Goal: Navigation & Orientation: Find specific page/section

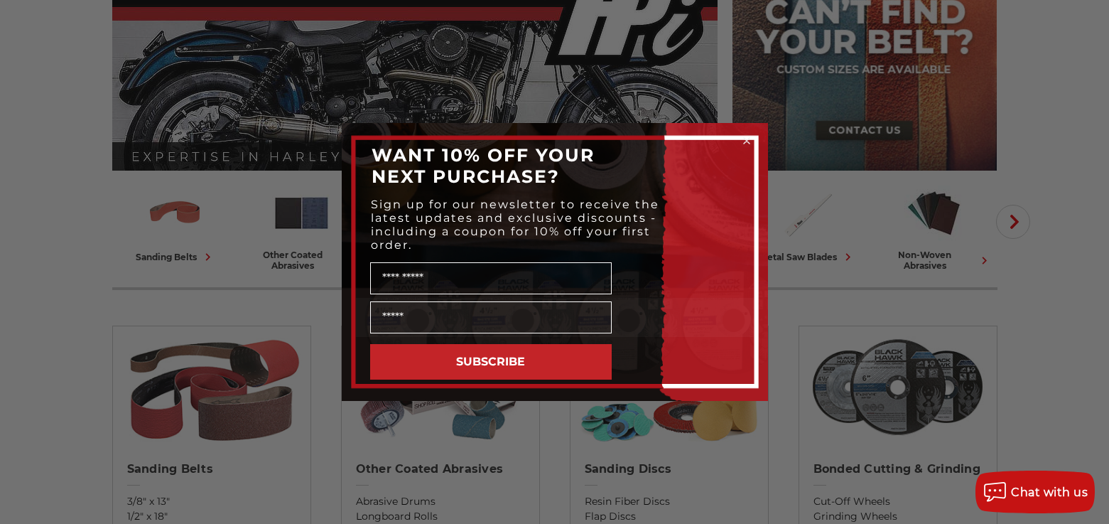
scroll to position [142, 0]
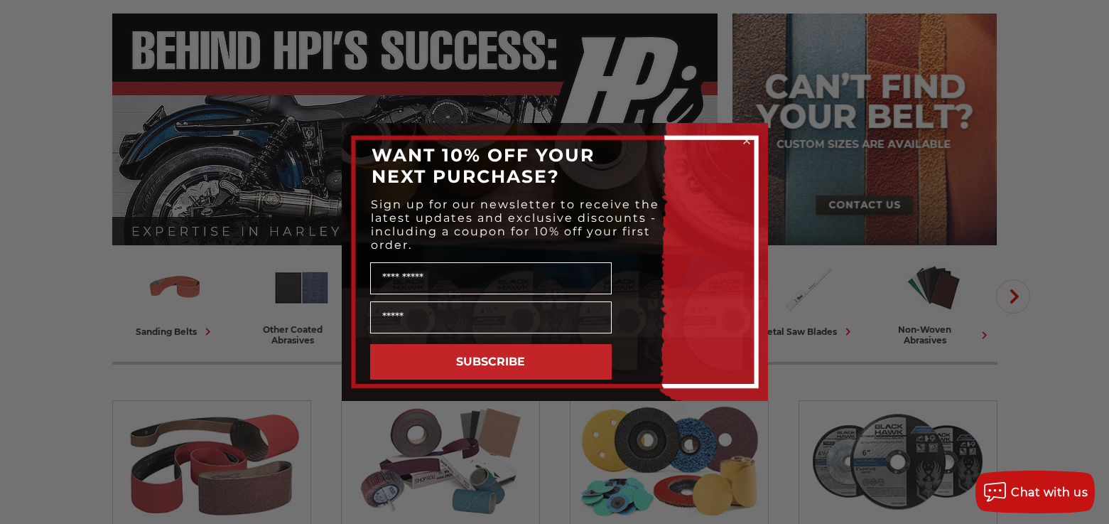
click at [746, 141] on icon "Close dialog" at bounding box center [747, 141] width 6 height 6
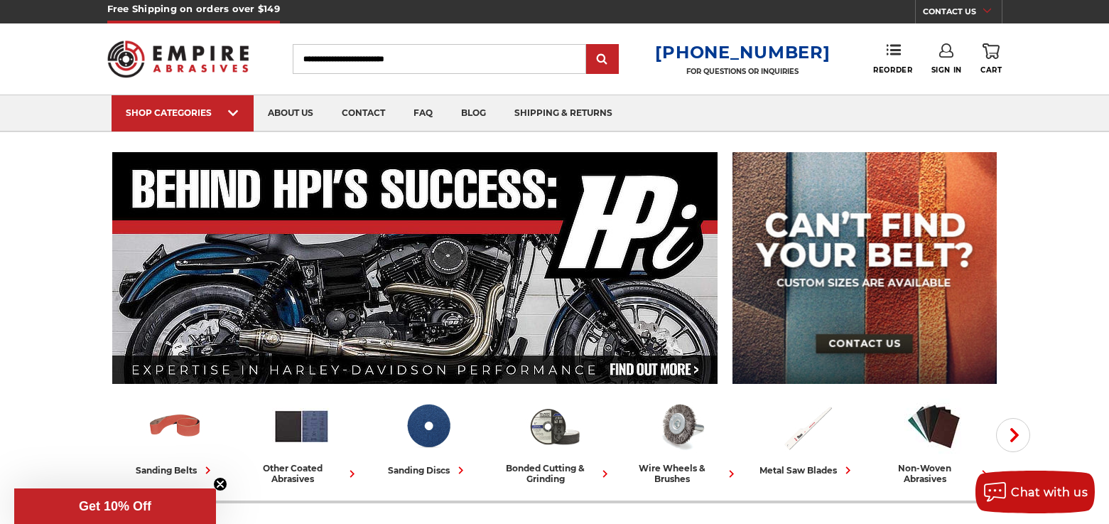
scroll to position [0, 0]
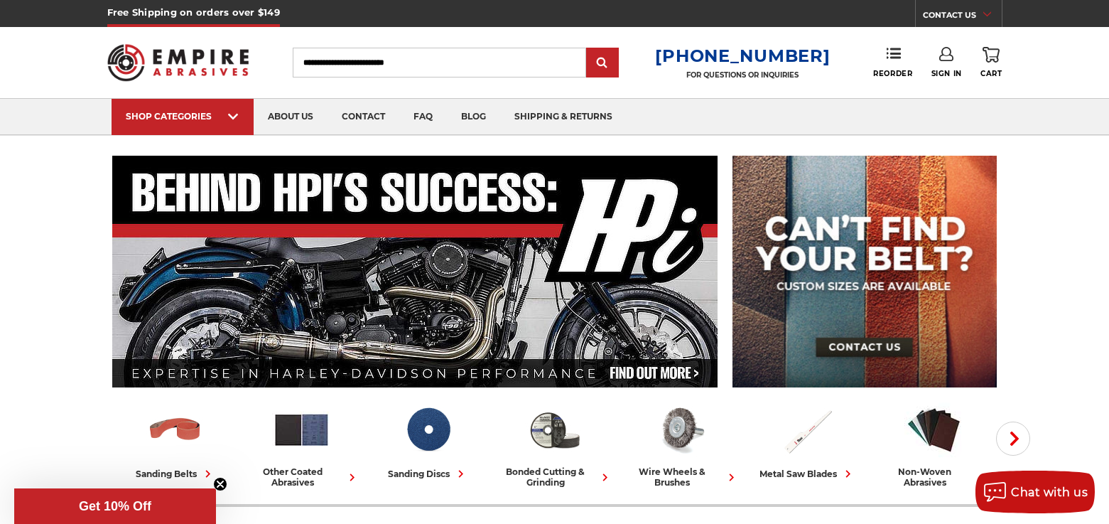
click at [991, 13] on span at bounding box center [988, 14] width 11 height 14
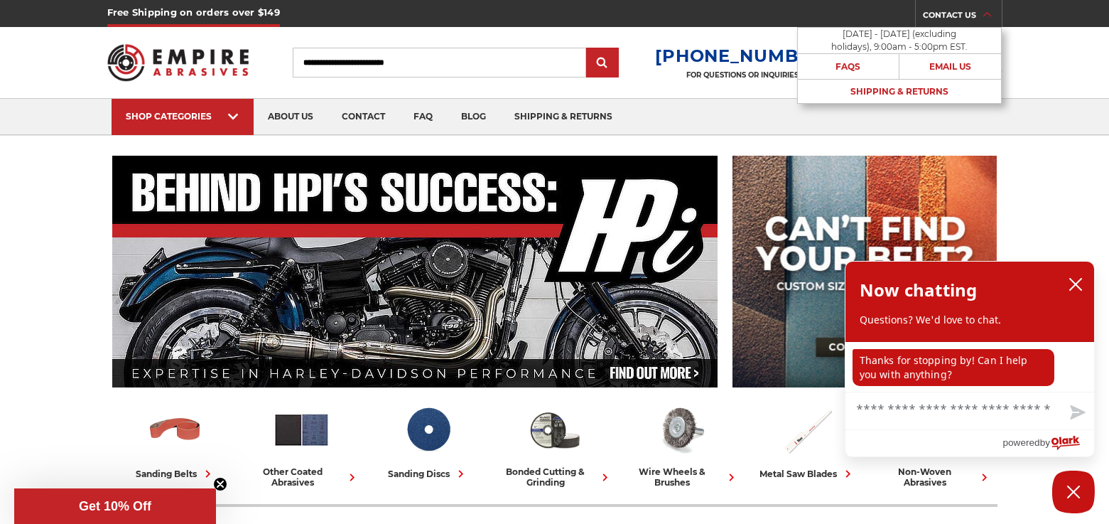
click at [991, 13] on span at bounding box center [988, 14] width 11 height 14
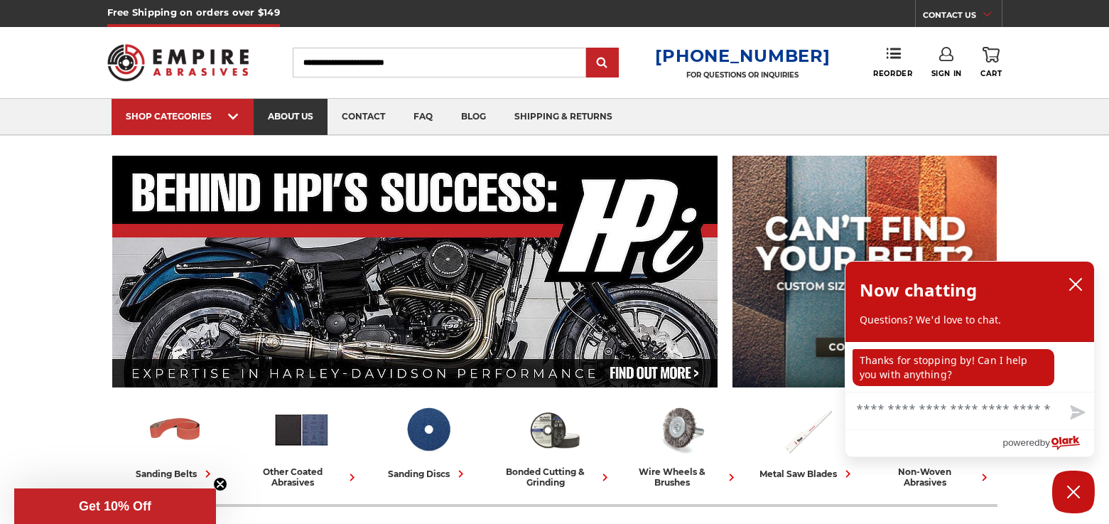
click at [300, 113] on link "about us" at bounding box center [291, 117] width 74 height 36
